Goal: Task Accomplishment & Management: Manage account settings

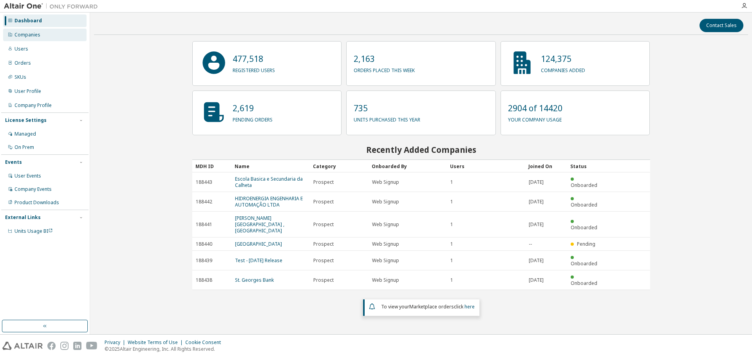
click at [39, 31] on div "Companies" at bounding box center [44, 35] width 83 height 13
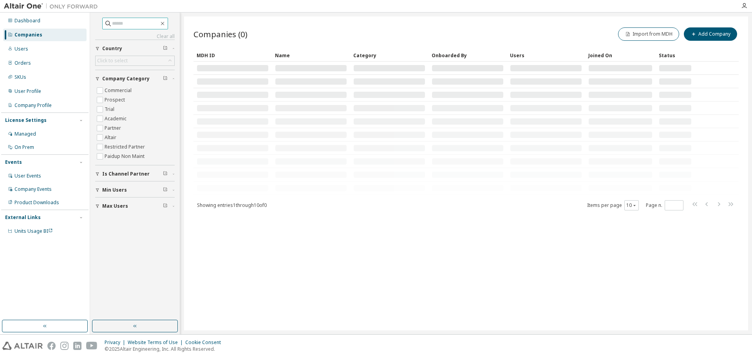
click at [151, 26] on input "text" at bounding box center [135, 24] width 47 height 8
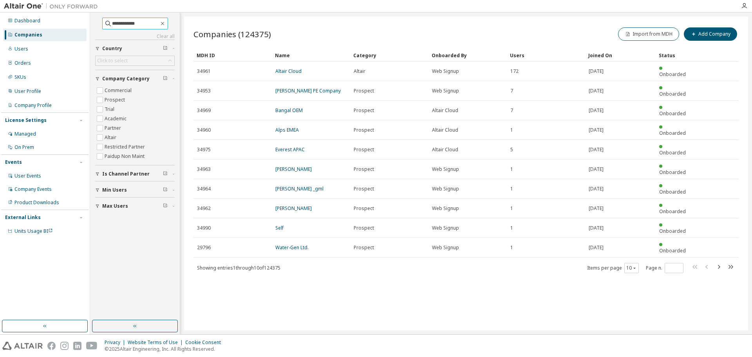
type input "**********"
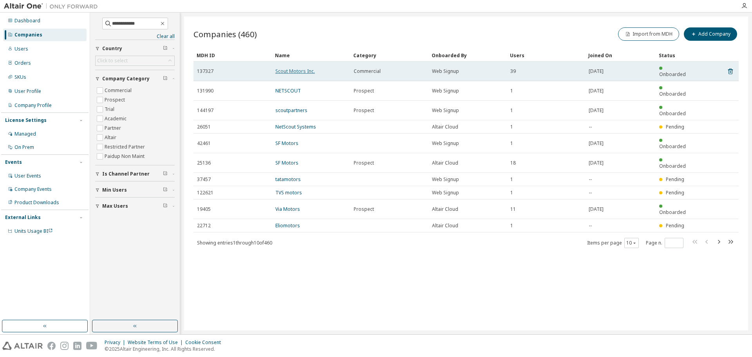
click at [305, 68] on link "Scout Motors Inc." at bounding box center [295, 71] width 40 height 7
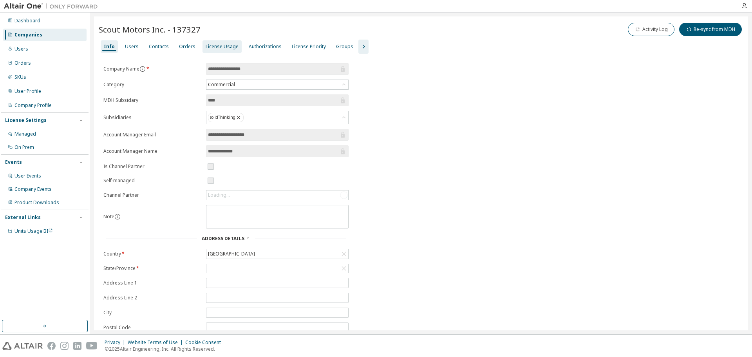
click at [221, 48] on div "License Usage" at bounding box center [222, 46] width 33 height 6
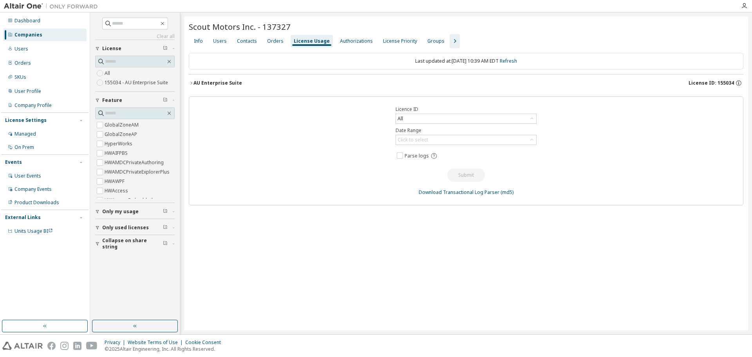
click at [192, 83] on icon "button" at bounding box center [191, 83] width 2 height 3
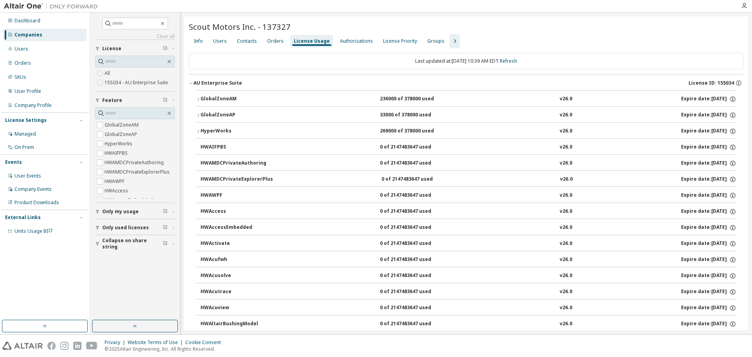
click at [198, 99] on icon "button" at bounding box center [198, 99] width 5 height 5
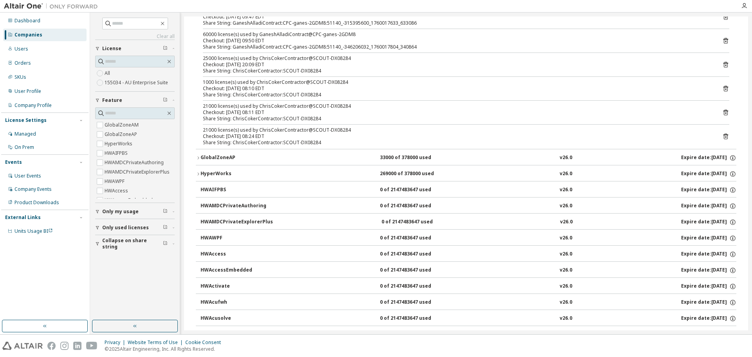
scroll to position [2041, 0]
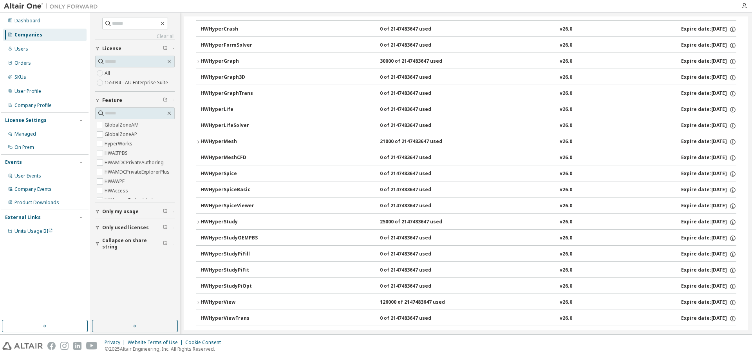
click at [198, 223] on icon "button" at bounding box center [198, 222] width 5 height 5
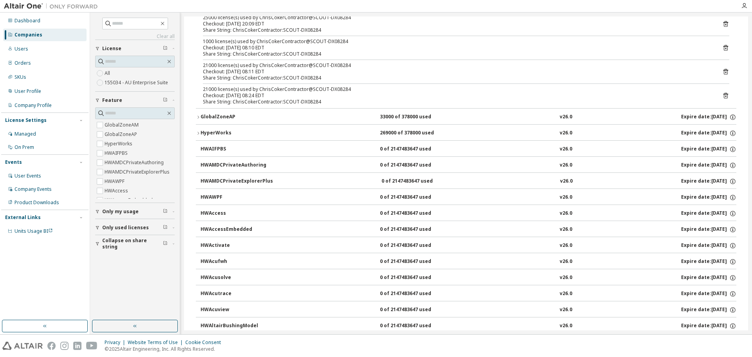
scroll to position [0, 0]
